Goal: Transaction & Acquisition: Book appointment/travel/reservation

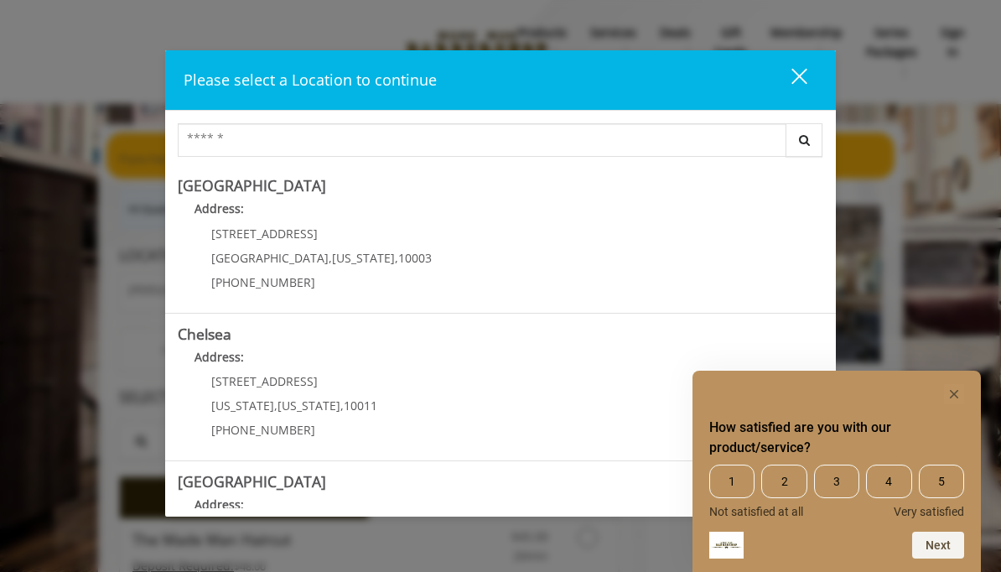
click at [962, 386] on rect "Hide survey" at bounding box center [954, 394] width 20 height 20
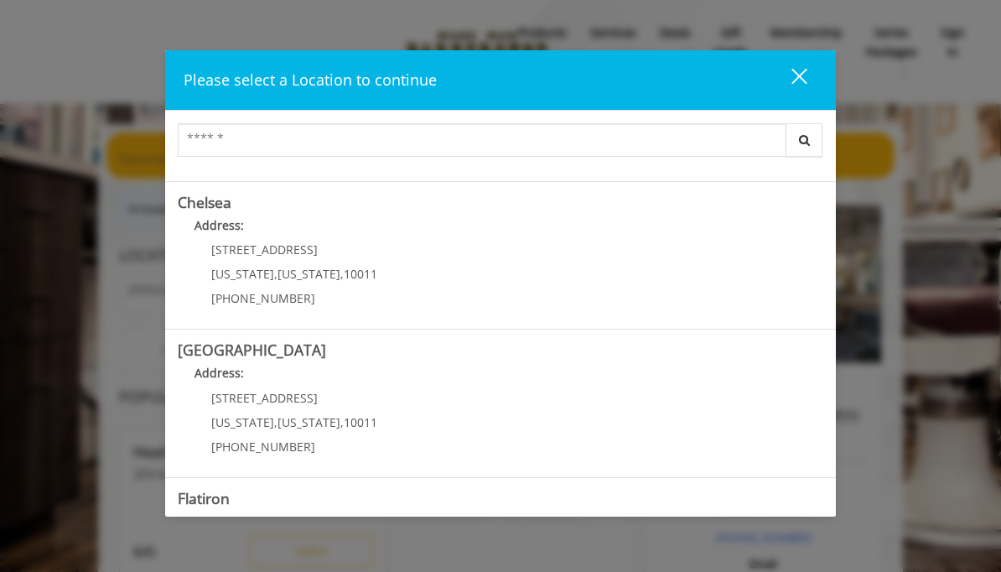
scroll to position [138, 0]
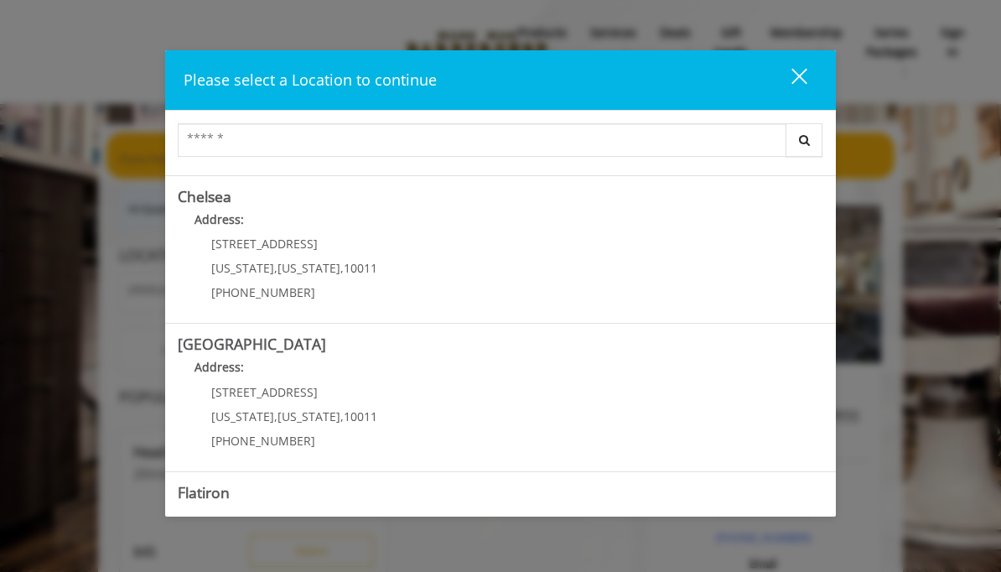
click at [708, 255] on link "Chelsea Address: [STREET_ADDRESS][US_STATE][US_STATE] (917) 639-3902" at bounding box center [501, 250] width 646 height 122
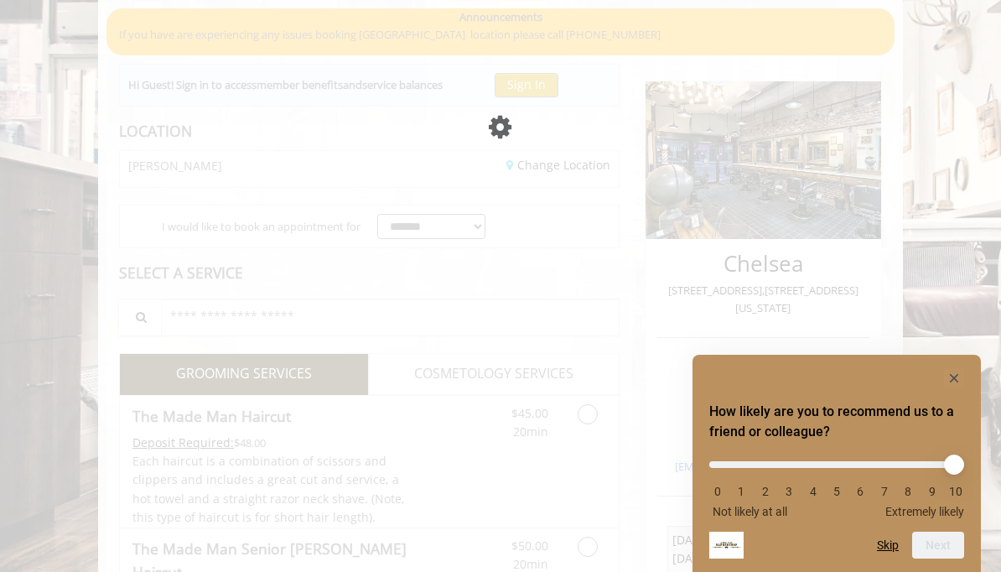
click at [948, 376] on rect "Hide survey" at bounding box center [954, 378] width 20 height 20
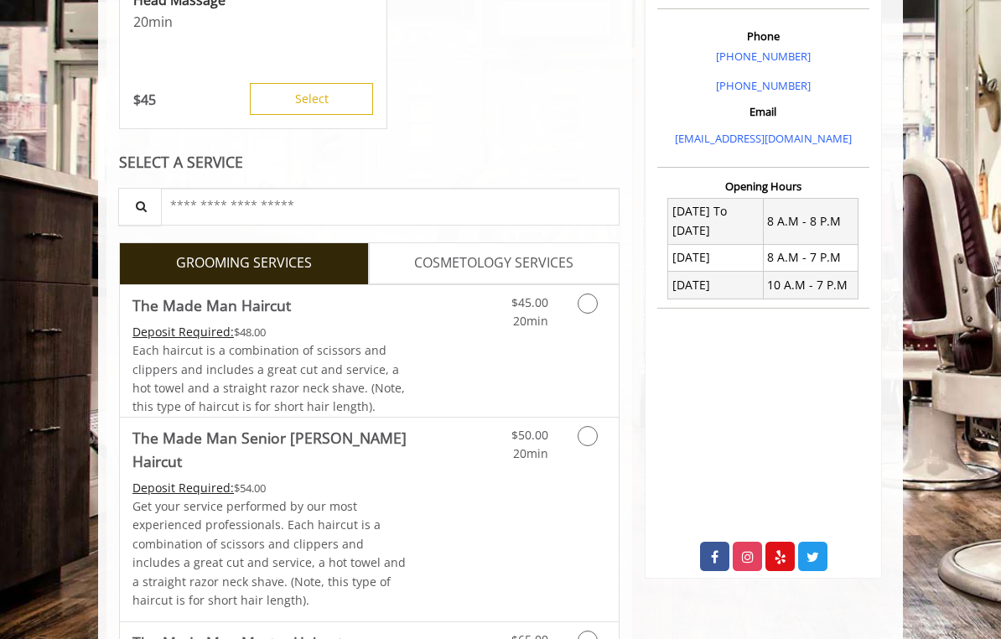
click at [585, 305] on icon "Grooming services" at bounding box center [588, 304] width 20 height 20
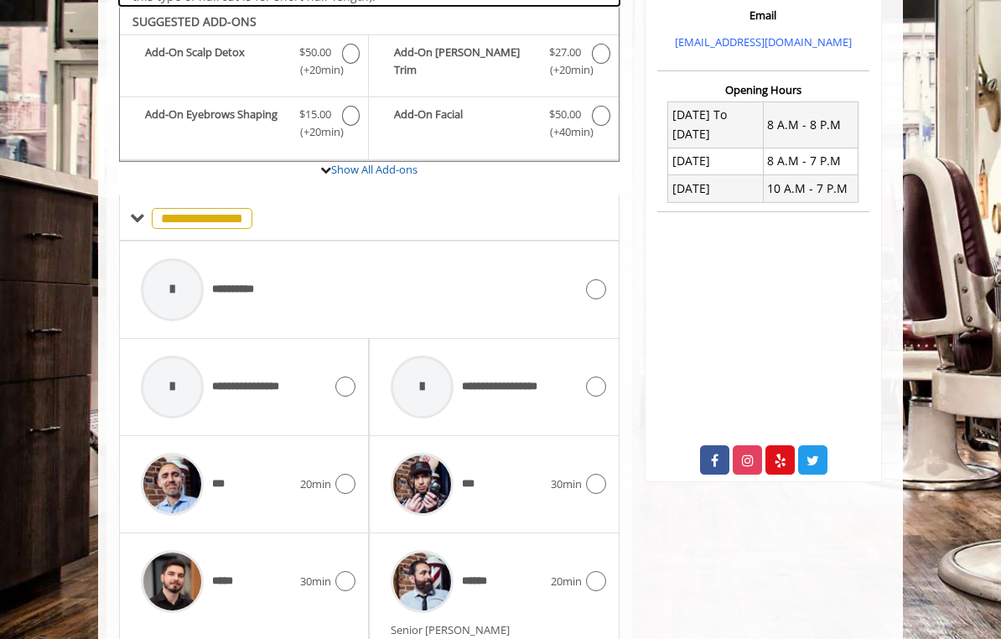
scroll to position [550, 0]
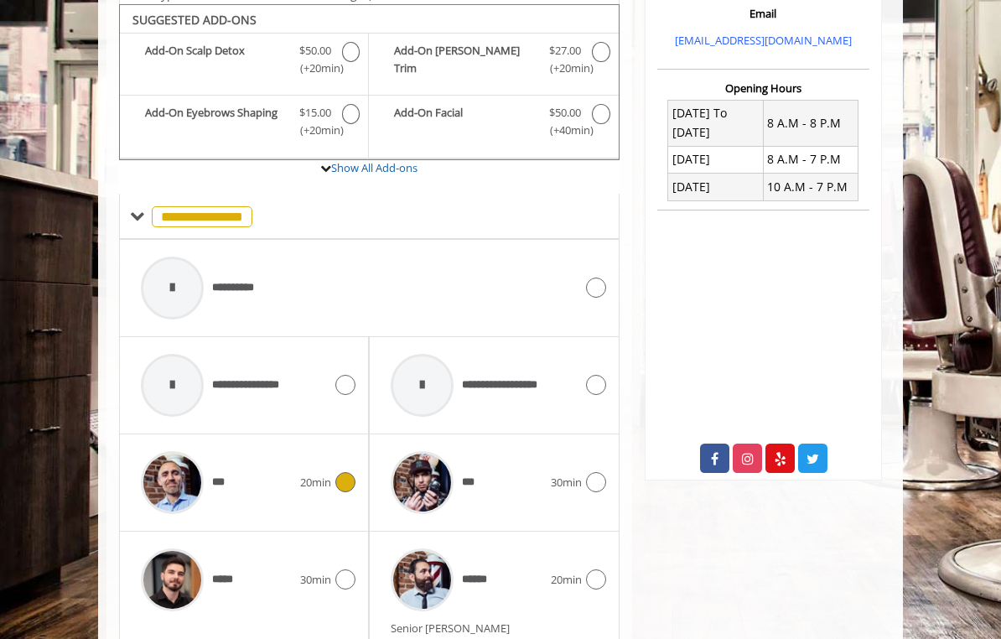
click at [245, 465] on div "***" at bounding box center [217, 483] width 168 height 80
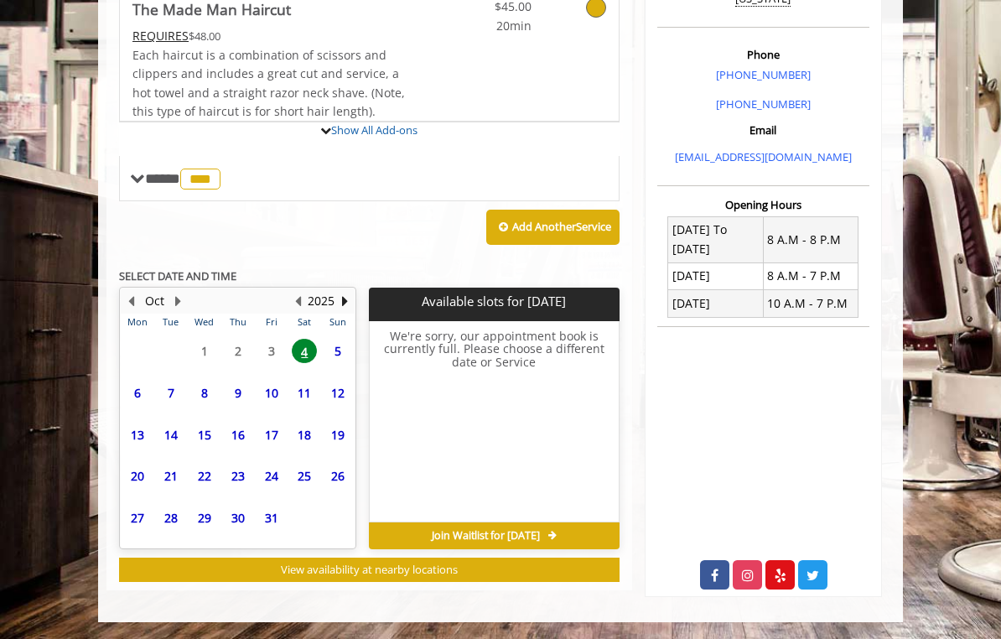
scroll to position [425, 0]
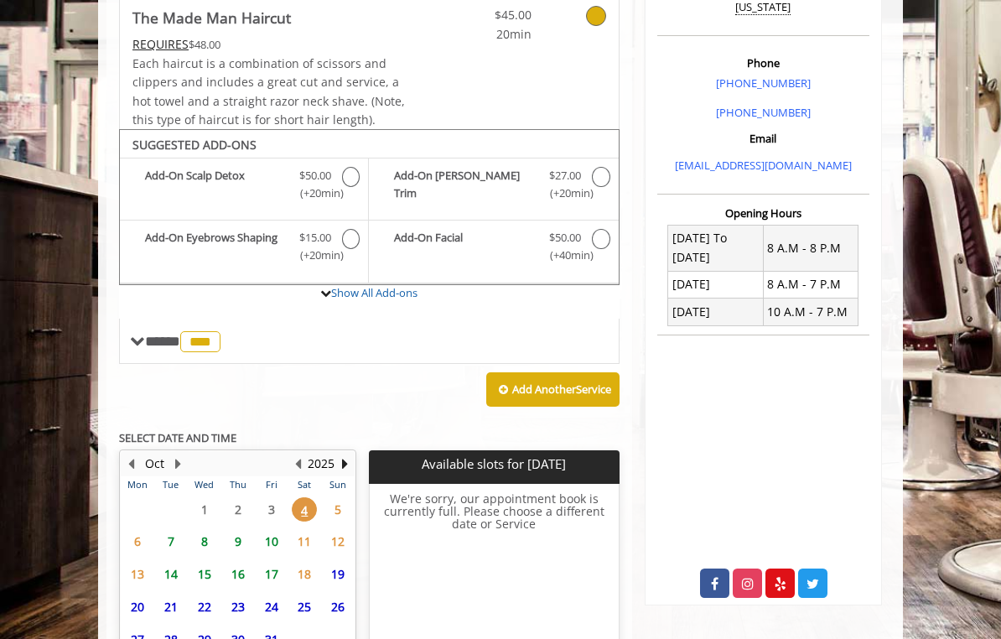
click at [169, 531] on span "7" at bounding box center [171, 541] width 25 height 24
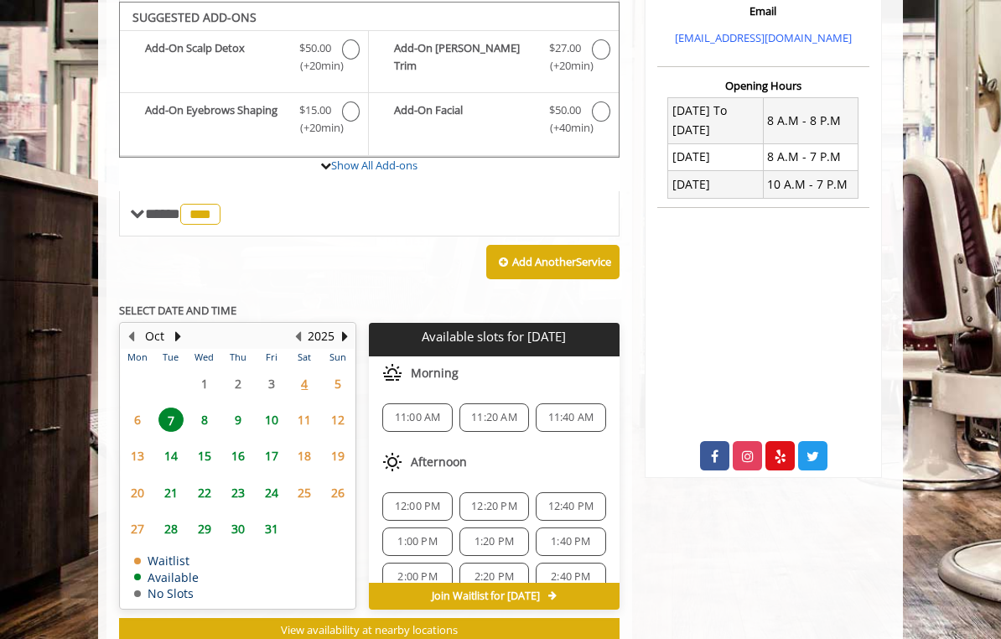
scroll to position [551, 0]
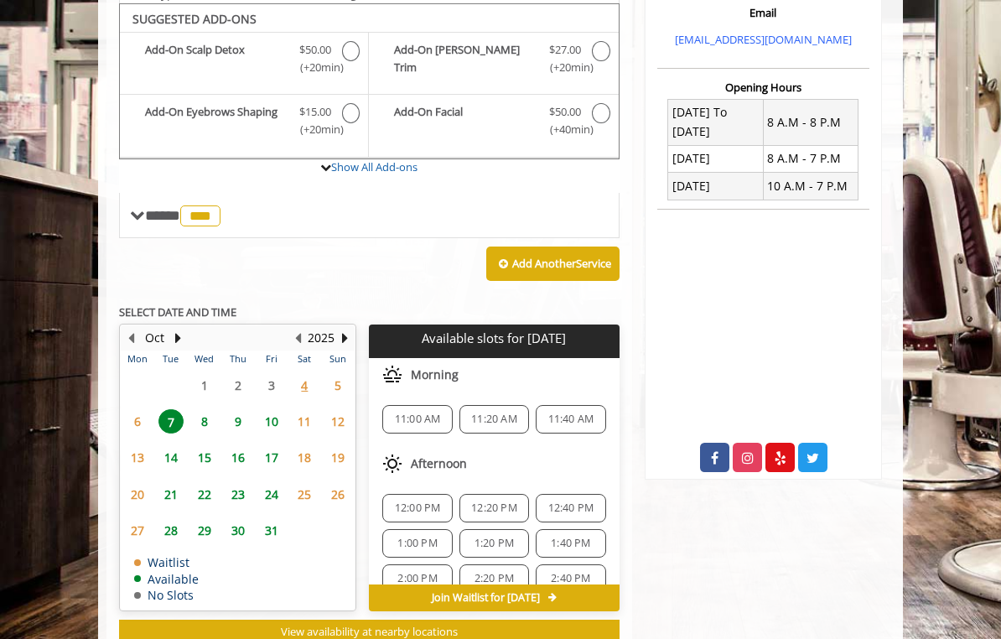
click at [127, 409] on span "6" at bounding box center [137, 421] width 25 height 24
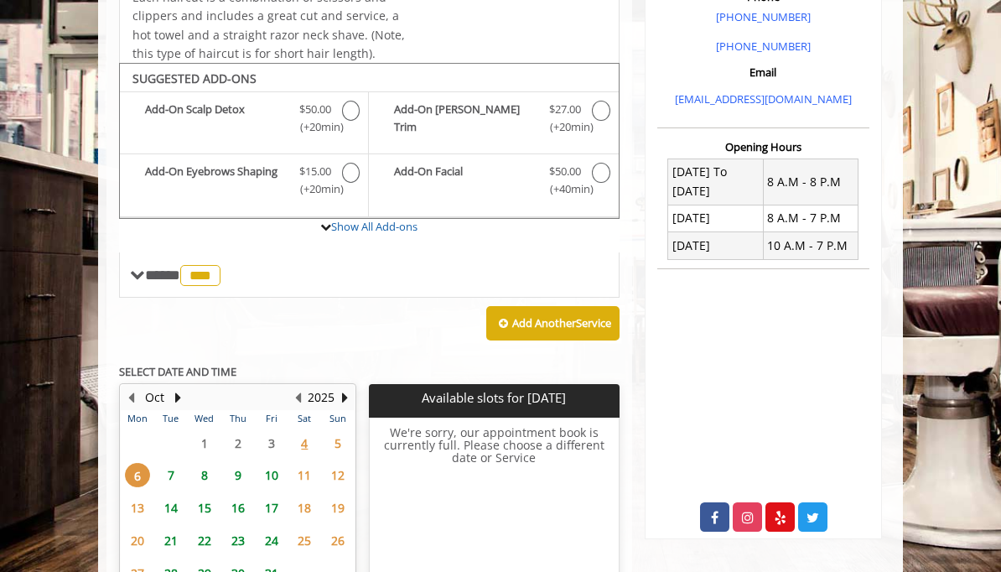
scroll to position [479, 0]
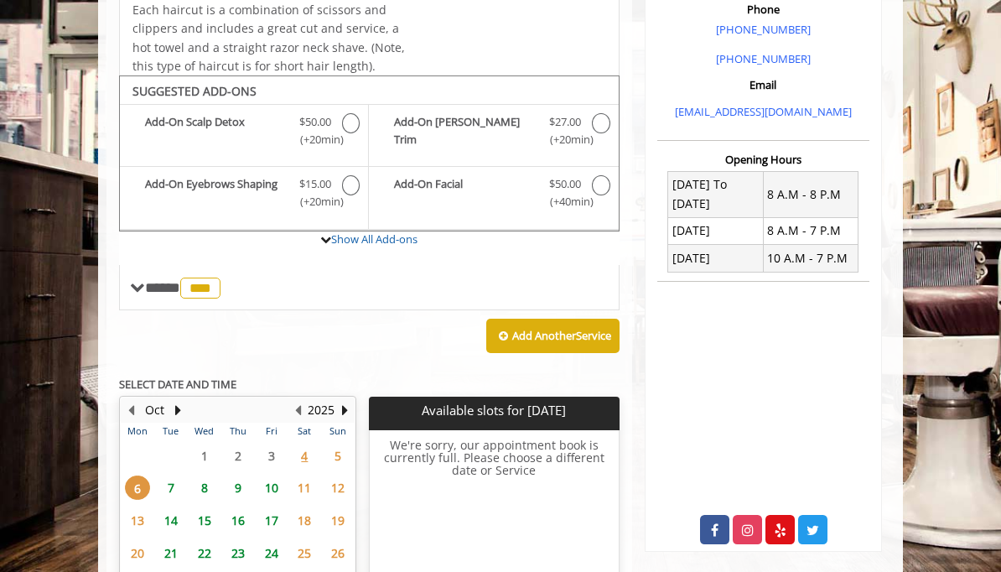
click at [195, 278] on span "***" at bounding box center [200, 288] width 40 height 21
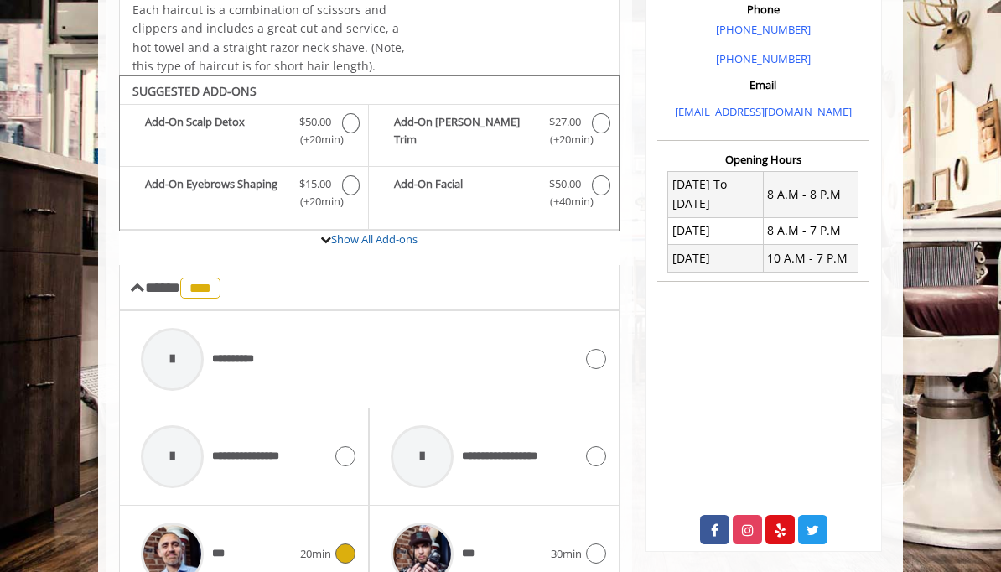
click at [193, 355] on div at bounding box center [172, 359] width 63 height 63
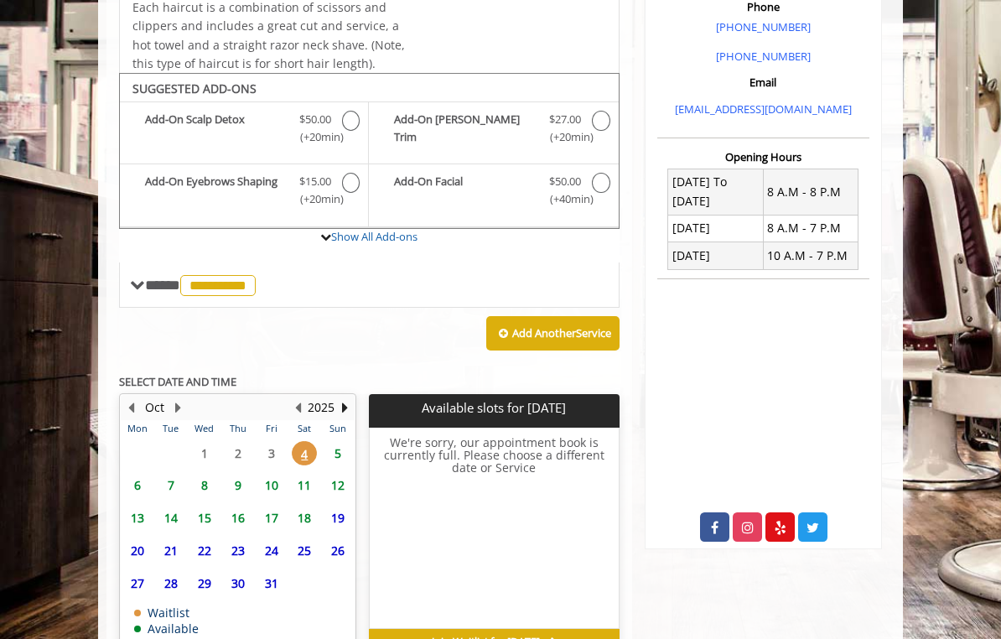
click at [166, 478] on span "7" at bounding box center [171, 485] width 25 height 24
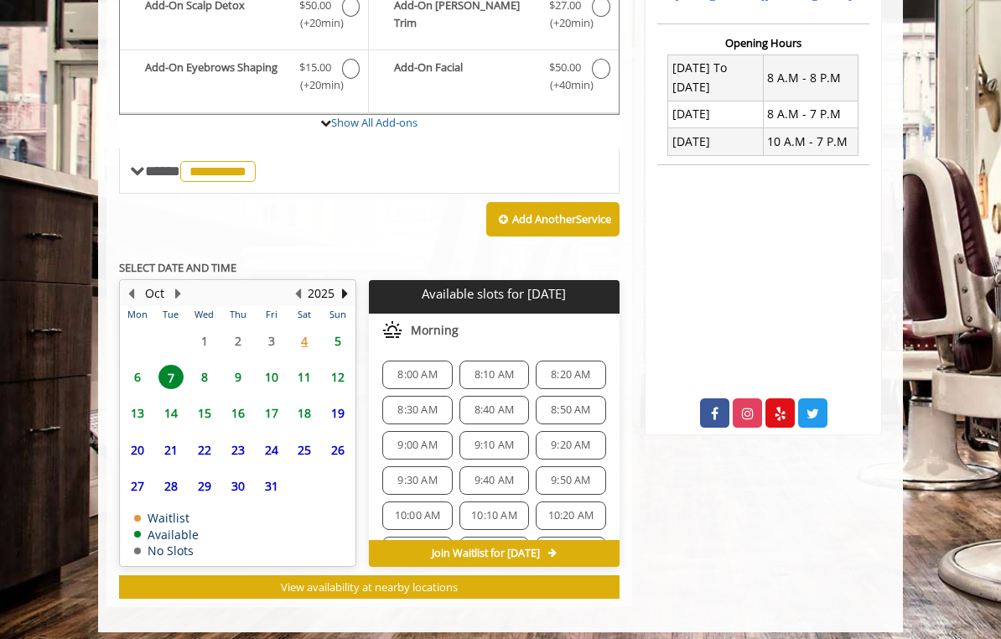
click at [137, 365] on span "6" at bounding box center [137, 377] width 25 height 24
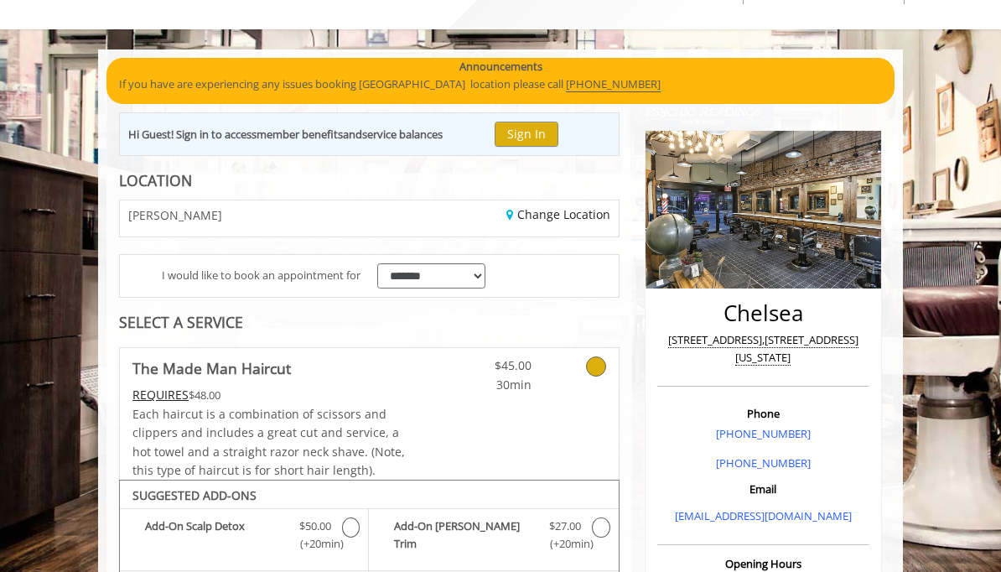
scroll to position [0, 0]
